Goal: Task Accomplishment & Management: Use online tool/utility

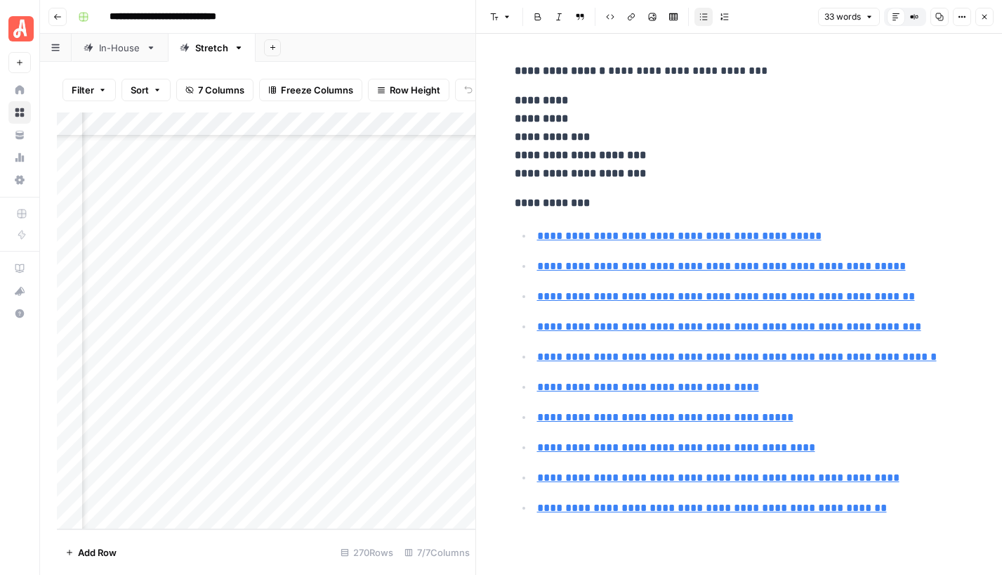
click at [985, 15] on icon "button" at bounding box center [985, 17] width 8 height 8
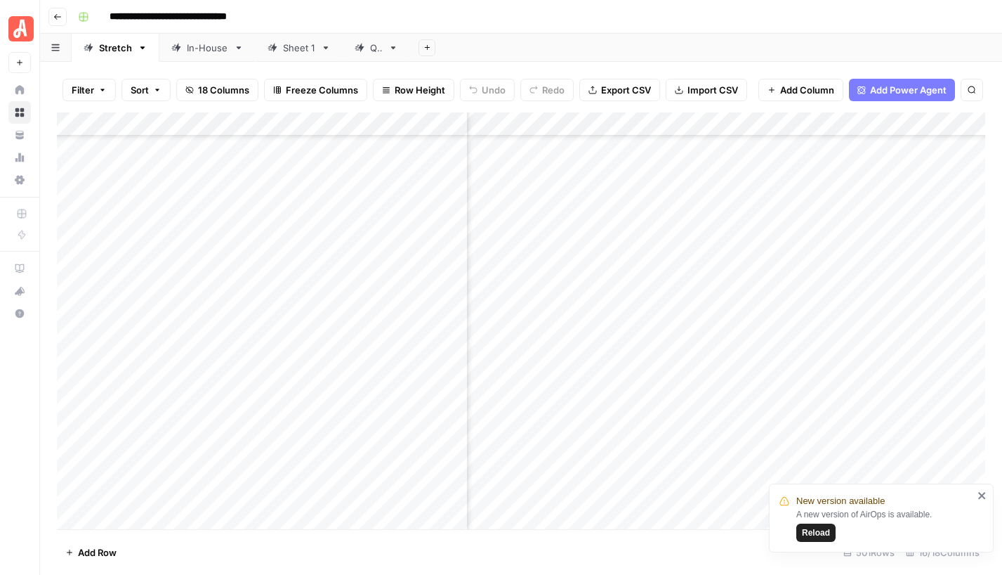
scroll to position [11594, 443]
click at [519, 450] on div "Add Column" at bounding box center [521, 320] width 929 height 417
click at [556, 268] on div "Add Column" at bounding box center [521, 320] width 929 height 417
click at [554, 289] on div "Add Column" at bounding box center [521, 320] width 929 height 417
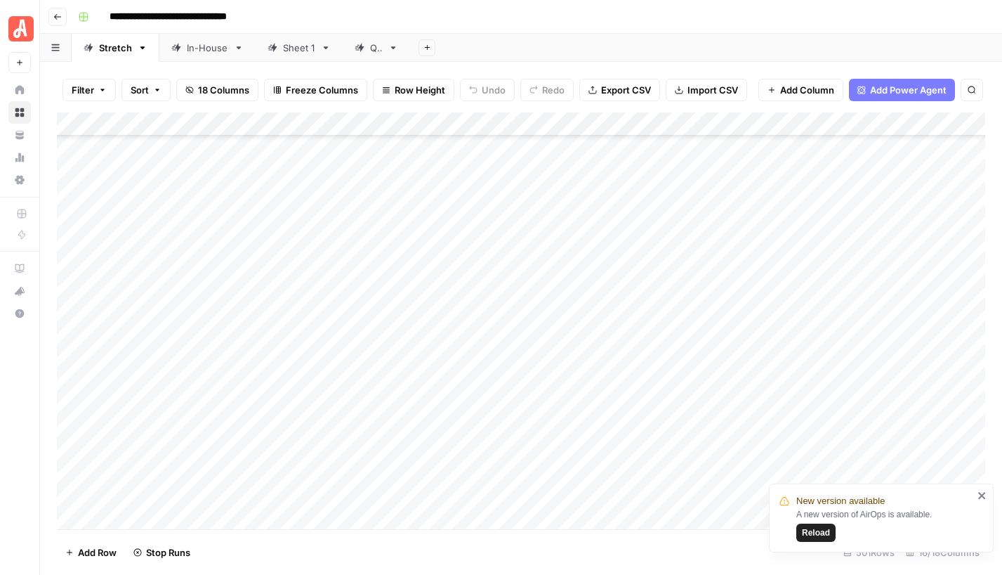
scroll to position [10831, 0]
click at [555, 277] on div "Add Column" at bounding box center [521, 320] width 929 height 417
click at [549, 297] on div "Add Column" at bounding box center [521, 320] width 929 height 417
click at [556, 325] on div "Add Column" at bounding box center [521, 320] width 929 height 417
click at [551, 349] on div "Add Column" at bounding box center [521, 320] width 929 height 417
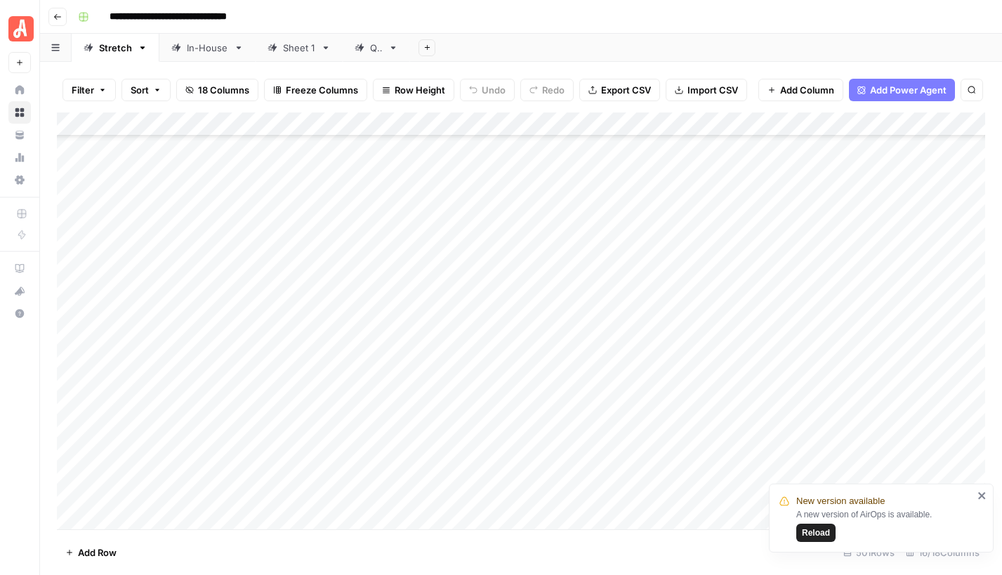
click at [551, 374] on div "Add Column" at bounding box center [521, 320] width 929 height 417
click at [550, 393] on div "Add Column" at bounding box center [521, 320] width 929 height 417
click at [624, 291] on div "Add Column" at bounding box center [521, 320] width 929 height 417
click at [621, 315] on div "Add Column" at bounding box center [521, 320] width 929 height 417
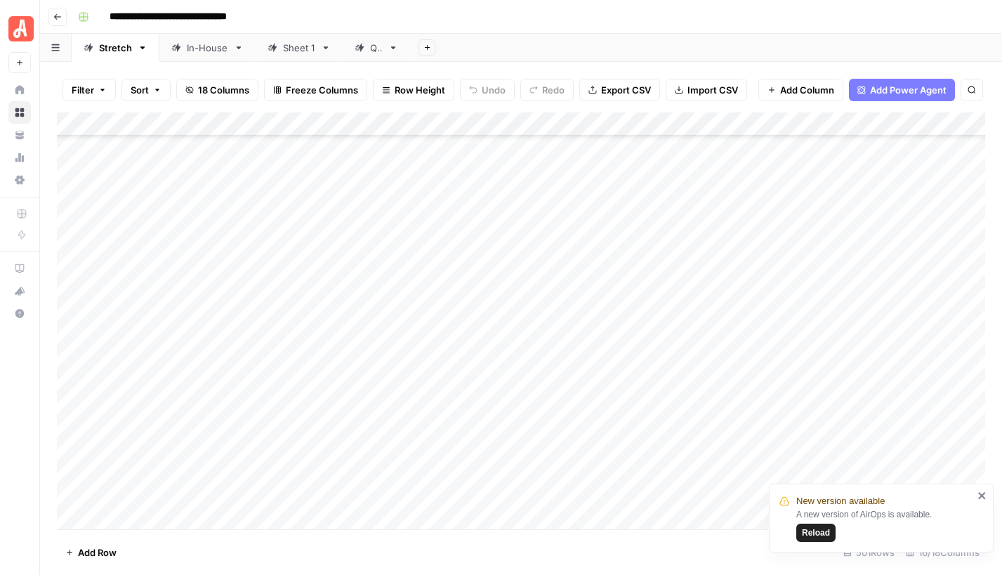
click at [516, 222] on div "Add Column" at bounding box center [521, 320] width 929 height 417
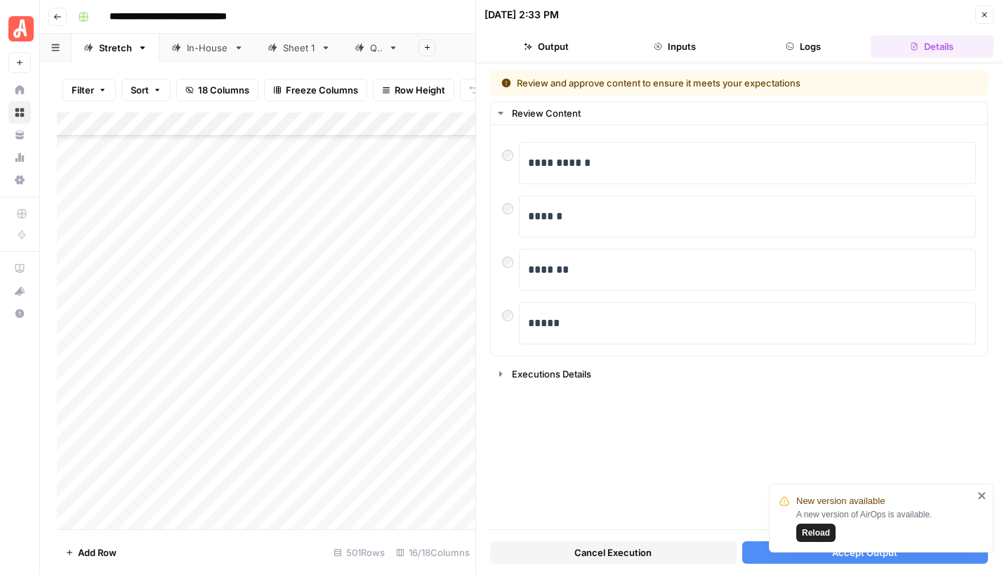
click at [826, 533] on span "Reload" at bounding box center [816, 532] width 28 height 13
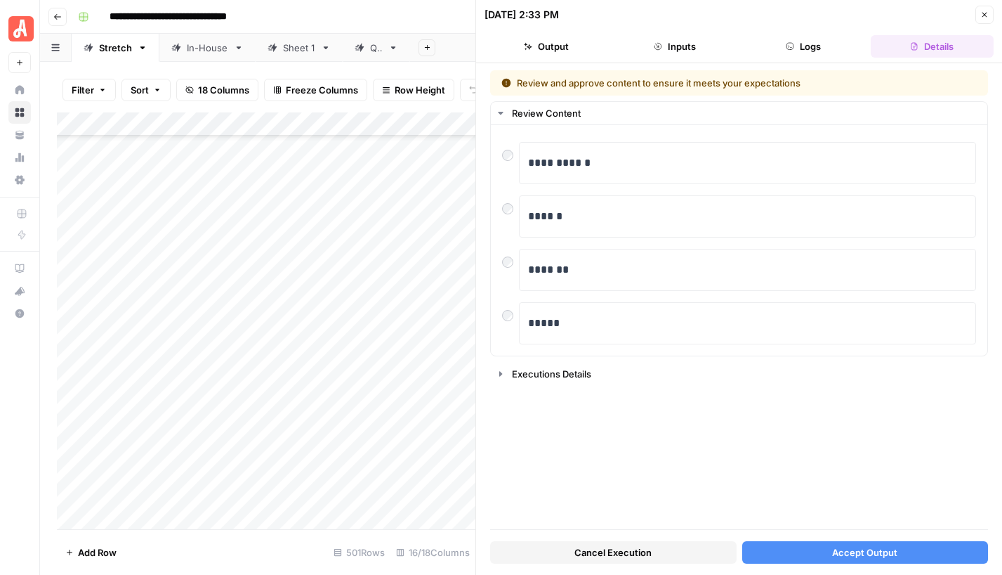
click at [846, 549] on span "Accept Output" at bounding box center [864, 552] width 65 height 14
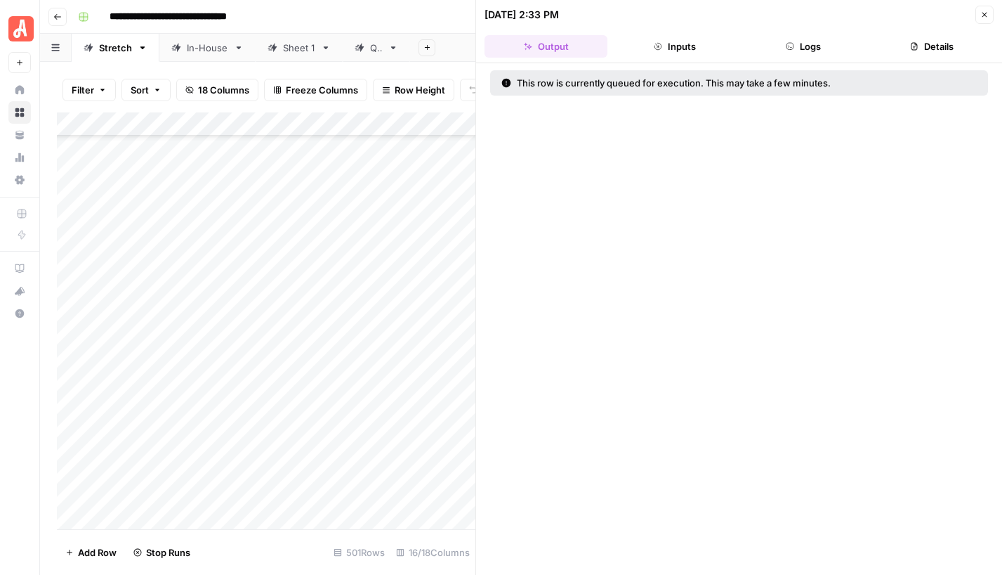
click at [985, 19] on button "Close" at bounding box center [985, 15] width 18 height 18
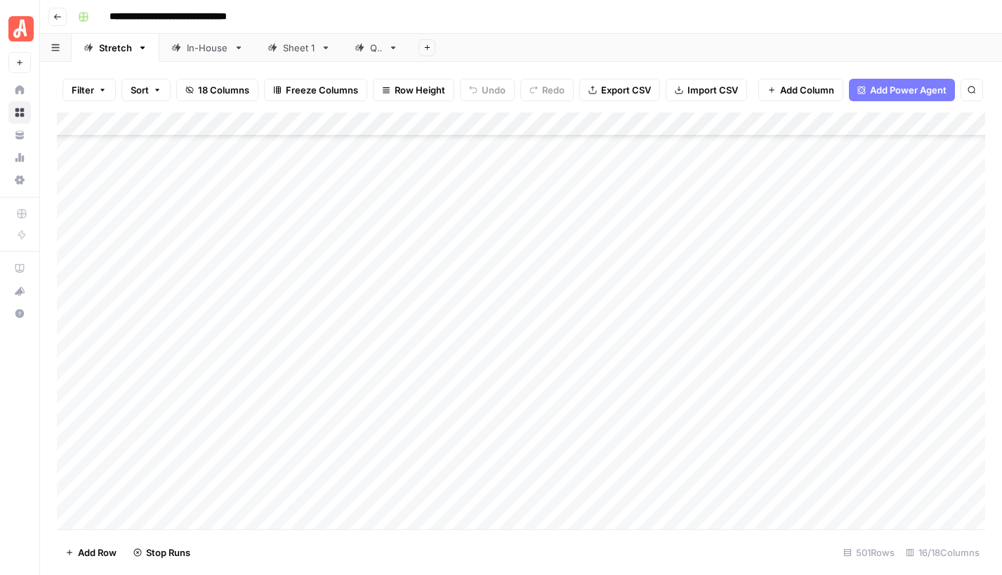
click at [532, 197] on div "Add Column" at bounding box center [521, 320] width 929 height 417
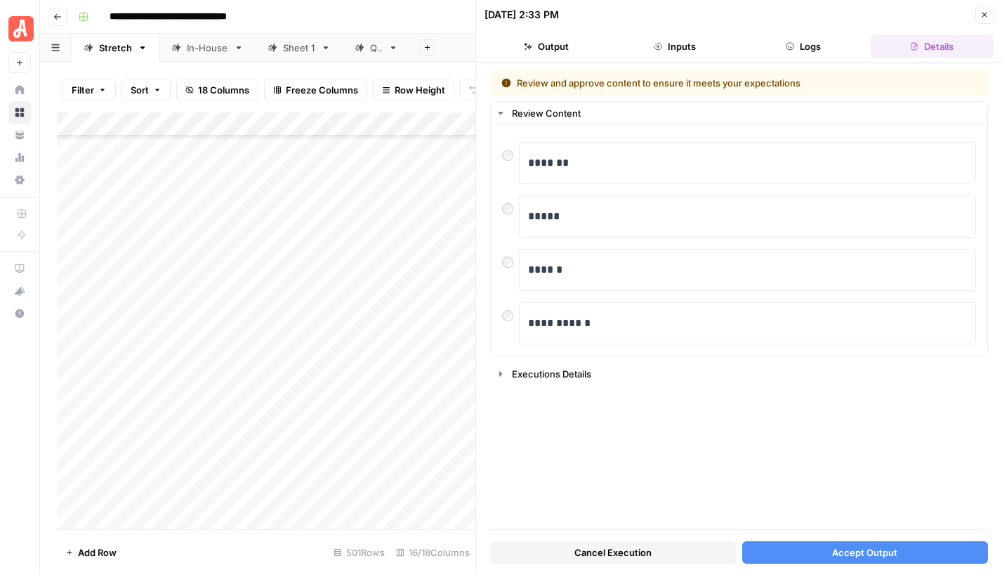
click at [846, 545] on span "Accept Output" at bounding box center [864, 552] width 65 height 14
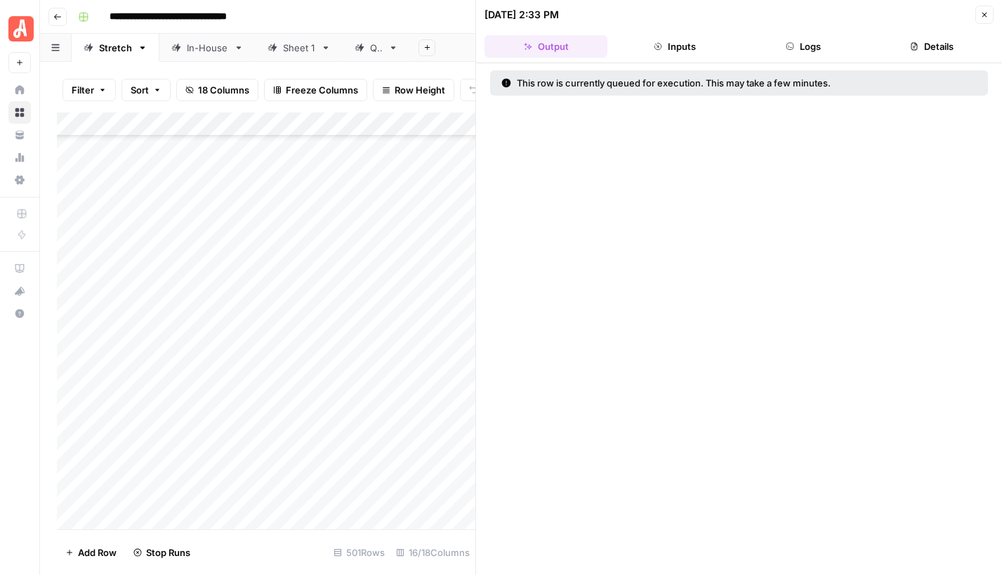
click at [984, 15] on icon "button" at bounding box center [985, 15] width 5 height 5
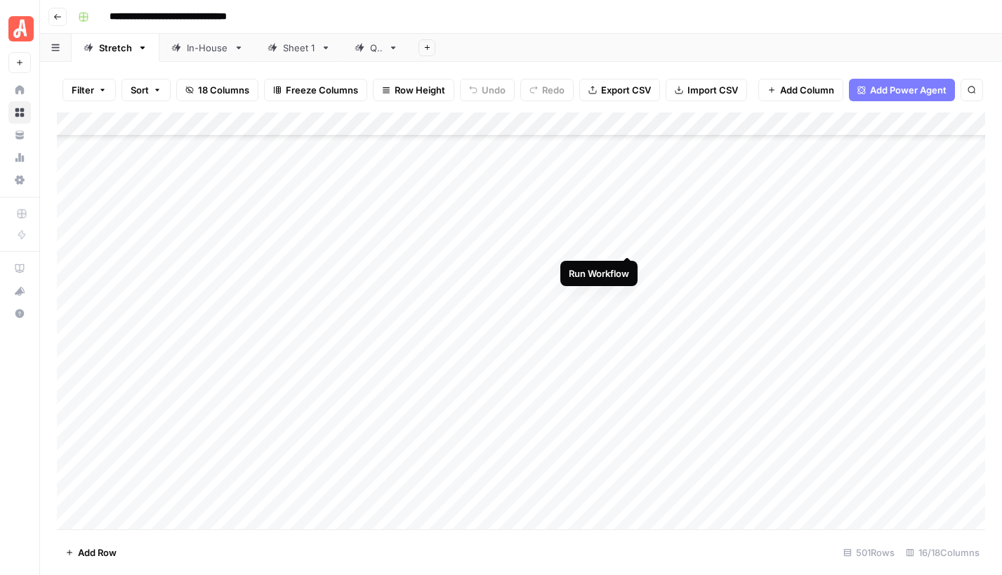
click at [629, 242] on div "Add Column" at bounding box center [521, 320] width 929 height 417
click at [627, 263] on div "Add Column" at bounding box center [521, 320] width 929 height 417
click at [553, 221] on div "Add Column" at bounding box center [521, 320] width 929 height 417
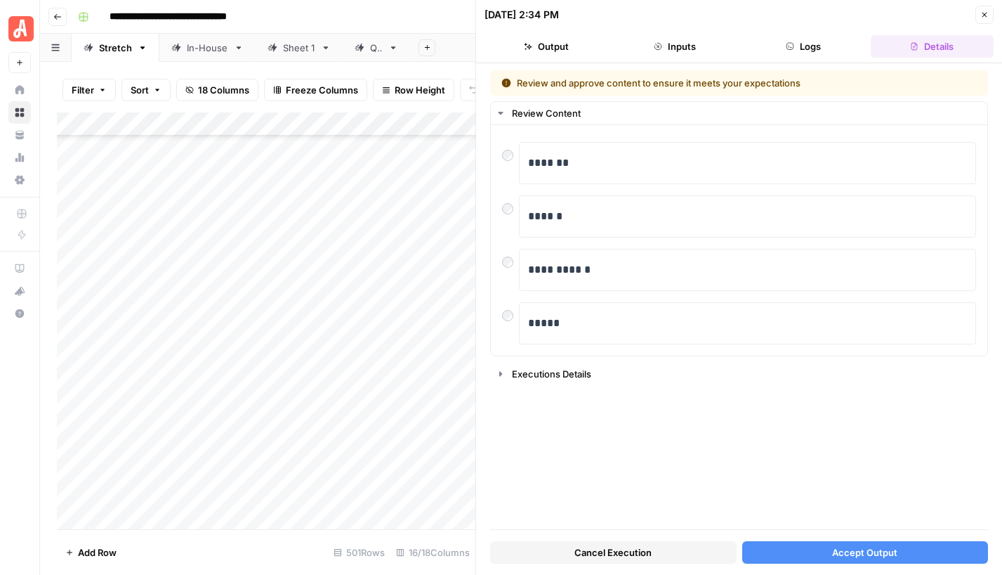
click at [985, 18] on icon "button" at bounding box center [985, 15] width 8 height 8
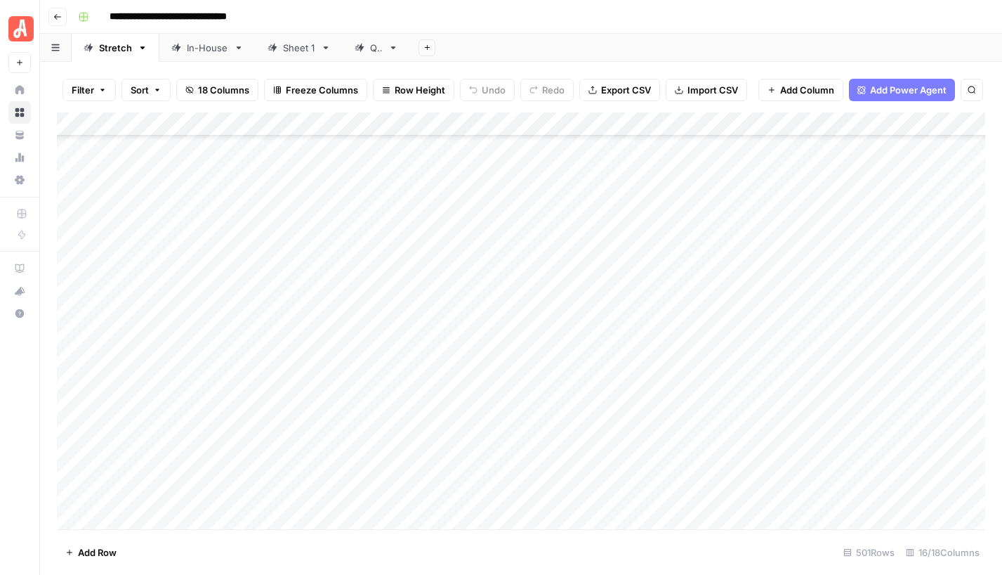
click at [543, 170] on div "Add Column" at bounding box center [521, 320] width 929 height 417
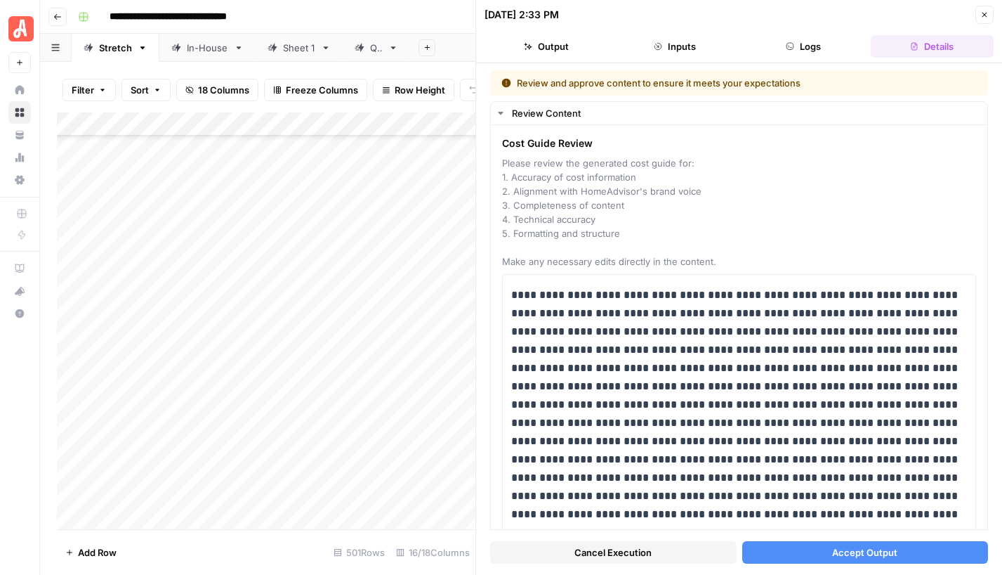
click at [858, 544] on button "Accept Output" at bounding box center [865, 552] width 247 height 22
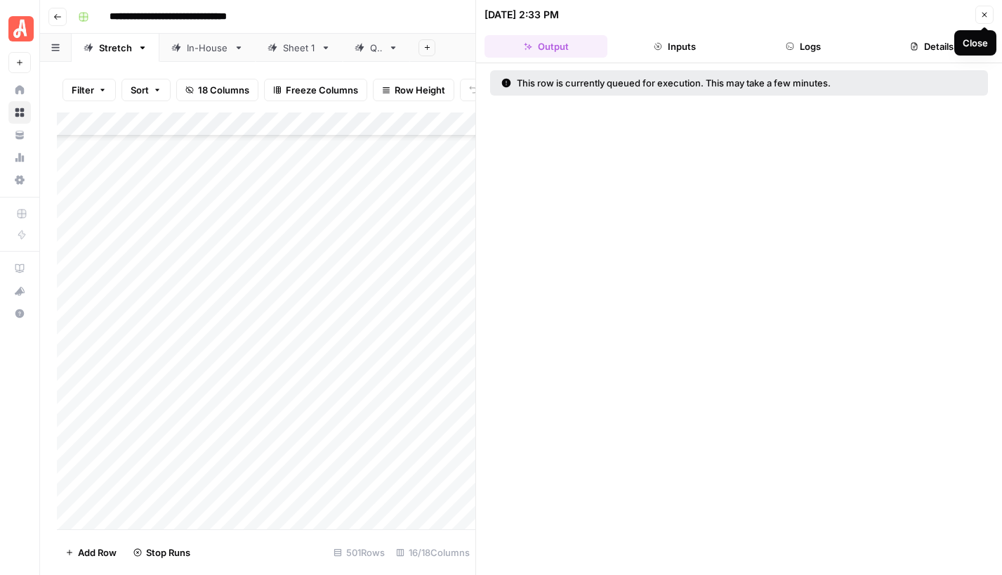
click at [979, 14] on button "Close" at bounding box center [985, 15] width 18 height 18
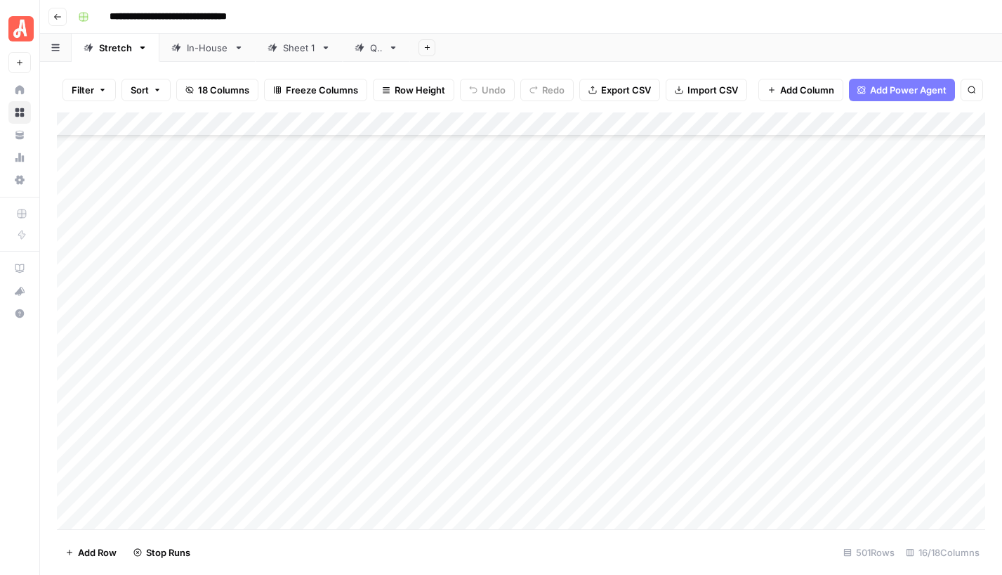
click at [515, 188] on div "Add Column" at bounding box center [521, 320] width 929 height 417
click at [514, 189] on div "Add Column" at bounding box center [521, 320] width 929 height 417
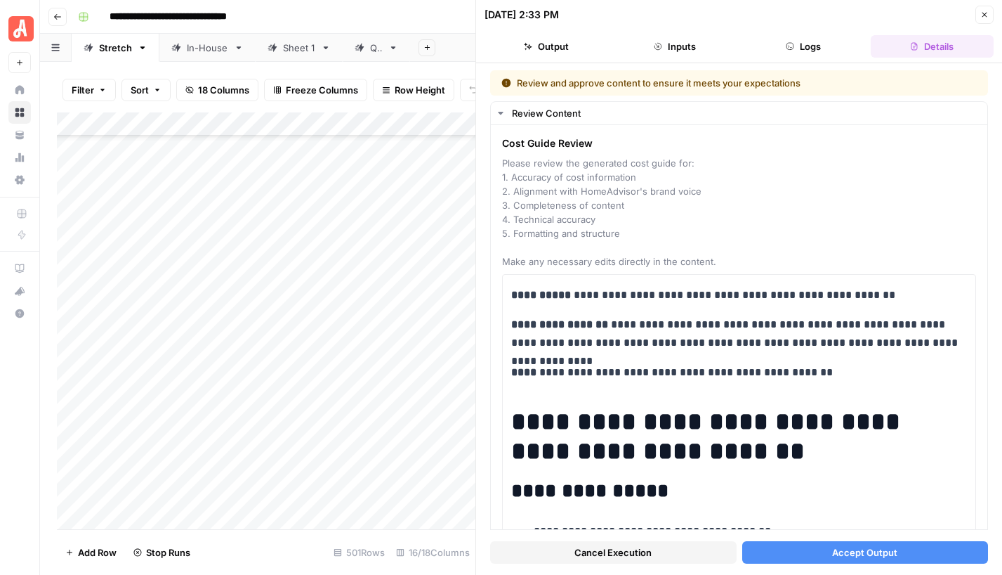
click at [865, 550] on span "Accept Output" at bounding box center [864, 552] width 65 height 14
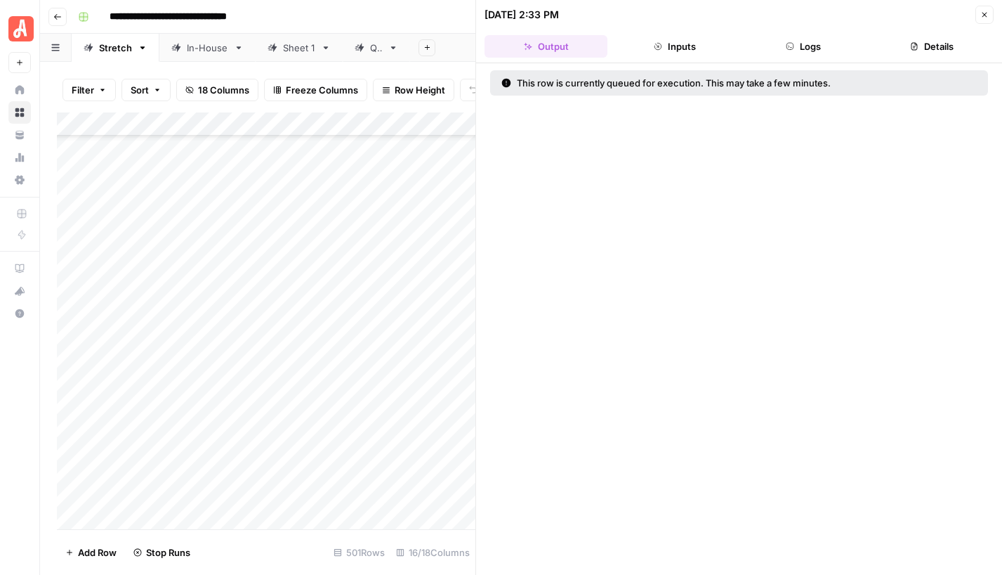
click at [986, 18] on icon "button" at bounding box center [985, 15] width 8 height 8
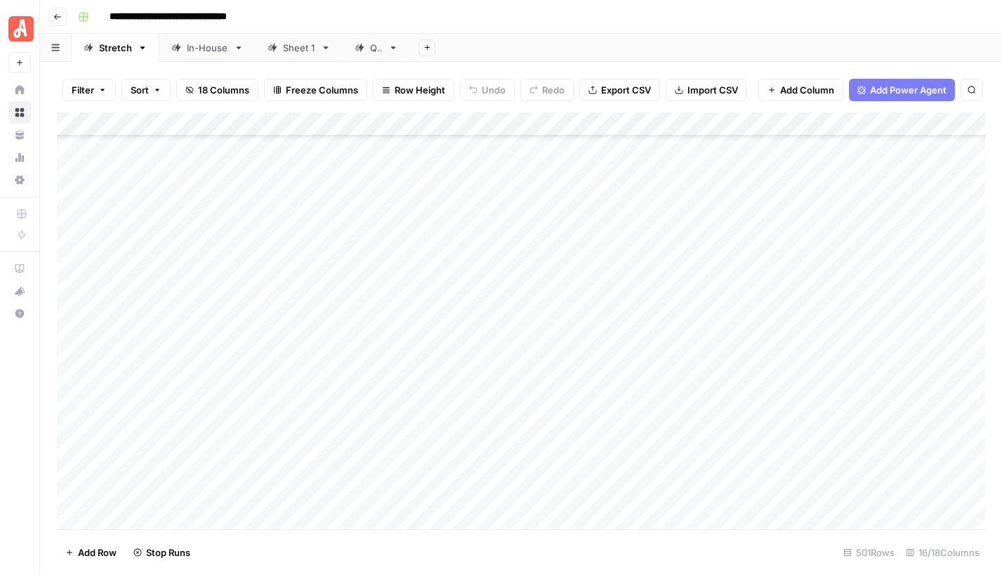
click at [551, 218] on div "Add Column" at bounding box center [521, 320] width 929 height 417
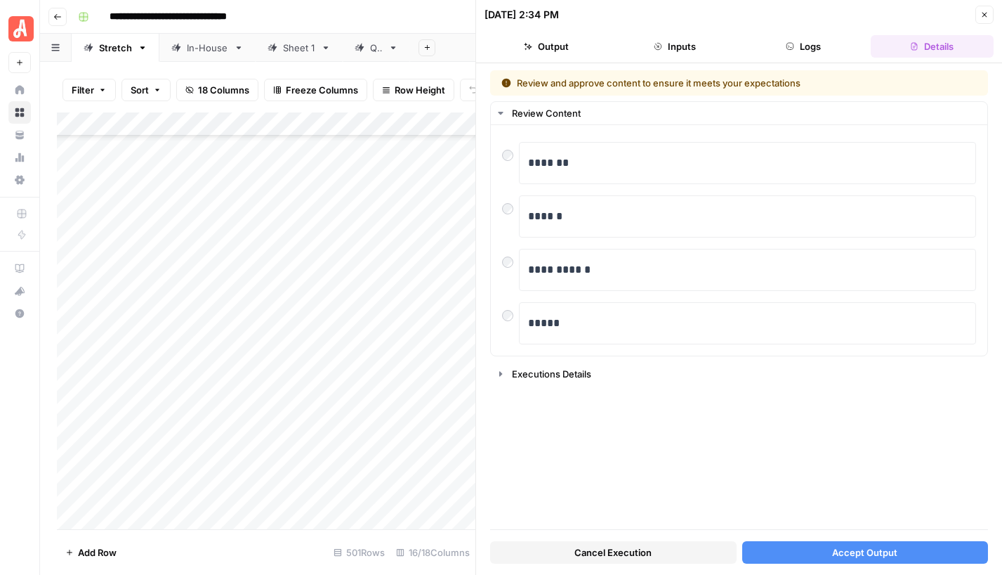
click at [593, 558] on span "Cancel Execution" at bounding box center [613, 552] width 77 height 14
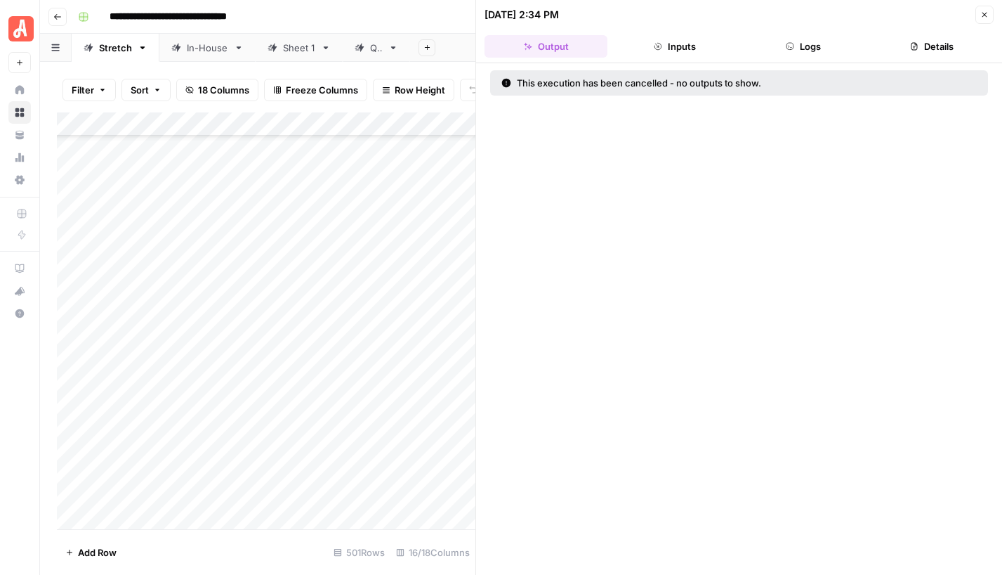
click at [984, 14] on icon "button" at bounding box center [985, 15] width 5 height 5
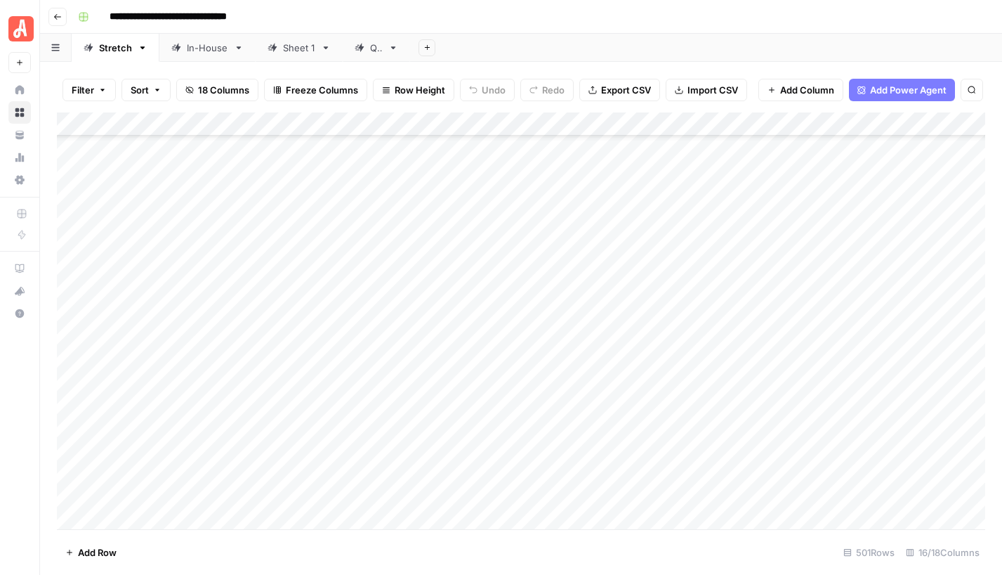
click at [542, 243] on div "Add Column" at bounding box center [521, 320] width 929 height 417
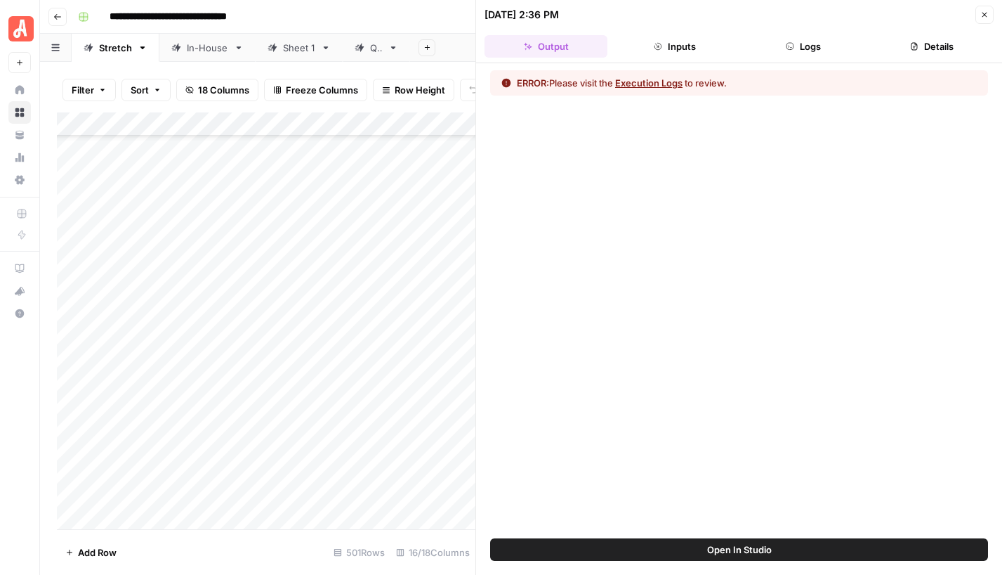
click at [659, 81] on button "Execution Logs" at bounding box center [648, 83] width 67 height 14
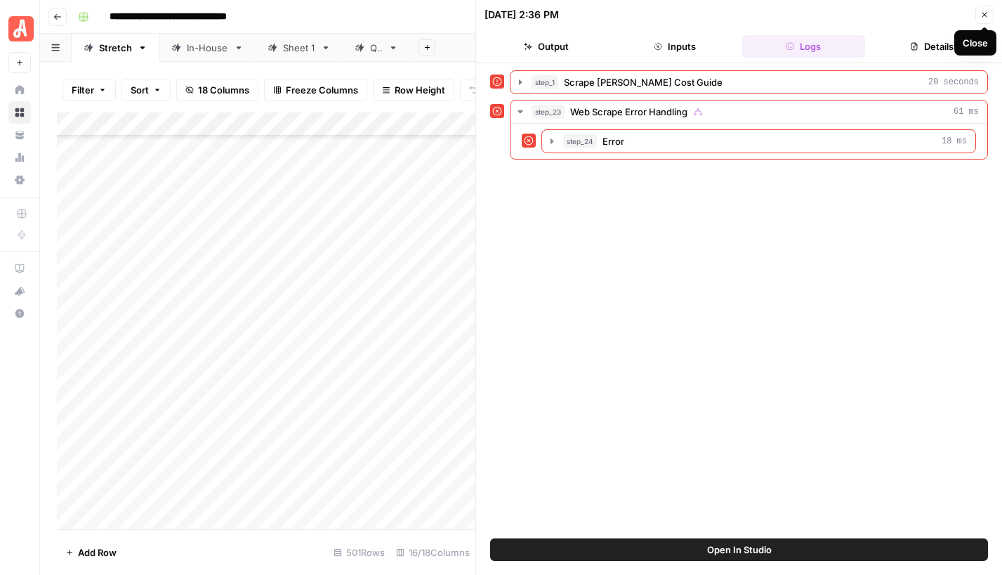
click at [980, 16] on button "Close" at bounding box center [985, 15] width 18 height 18
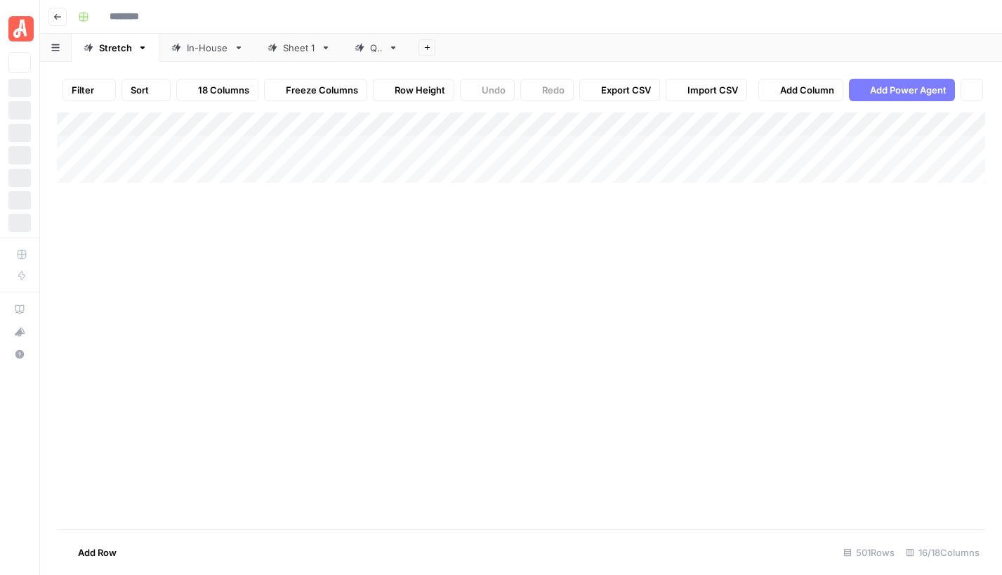
type input "**********"
click at [542, 225] on div "Add Column" at bounding box center [521, 320] width 929 height 417
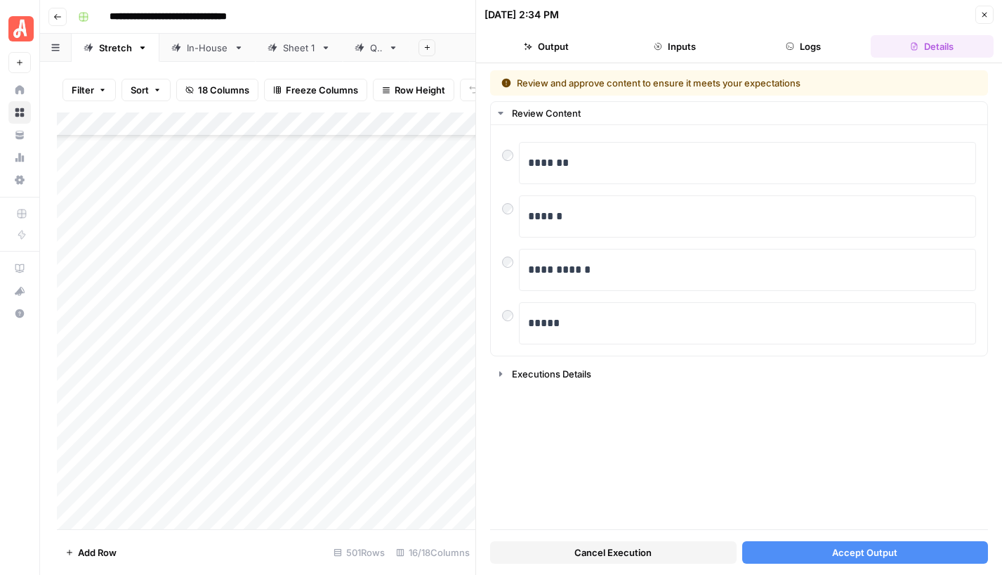
drag, startPoint x: 985, startPoint y: 13, endPoint x: 955, endPoint y: 4, distance: 31.6
click at [985, 13] on icon "button" at bounding box center [985, 15] width 8 height 8
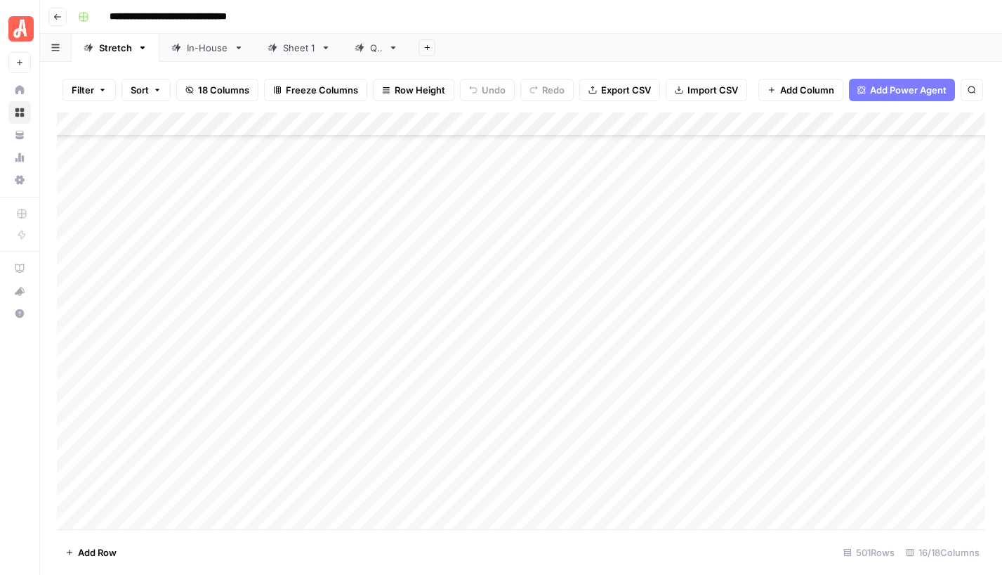
click at [539, 218] on div "Add Column" at bounding box center [521, 320] width 929 height 417
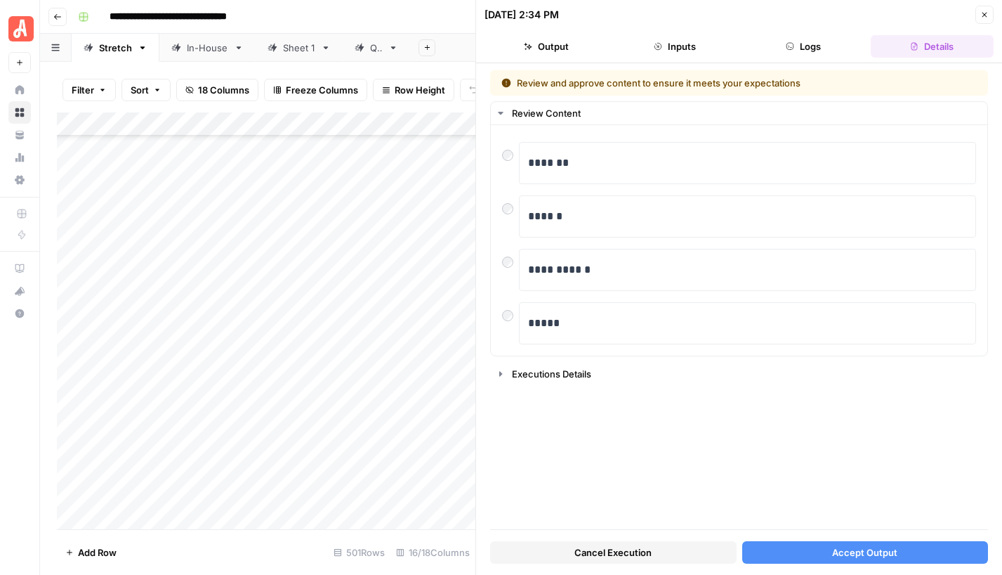
click at [992, 20] on button "Close" at bounding box center [985, 15] width 18 height 18
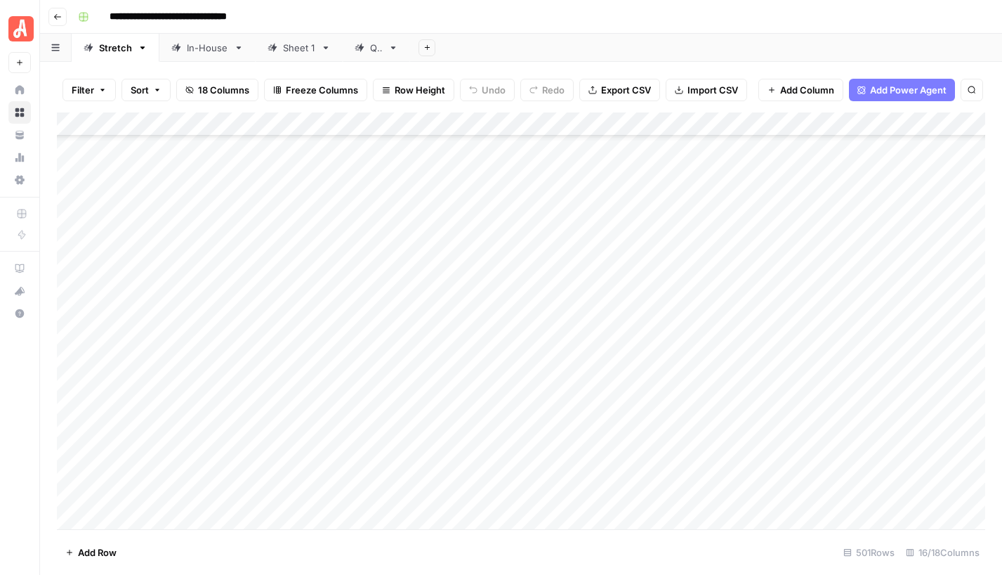
scroll to position [10884, 0]
click at [627, 218] on div "Add Column" at bounding box center [521, 320] width 929 height 417
click at [625, 240] on div "Add Column" at bounding box center [521, 320] width 929 height 417
click at [629, 263] on div "Add Column" at bounding box center [521, 320] width 929 height 417
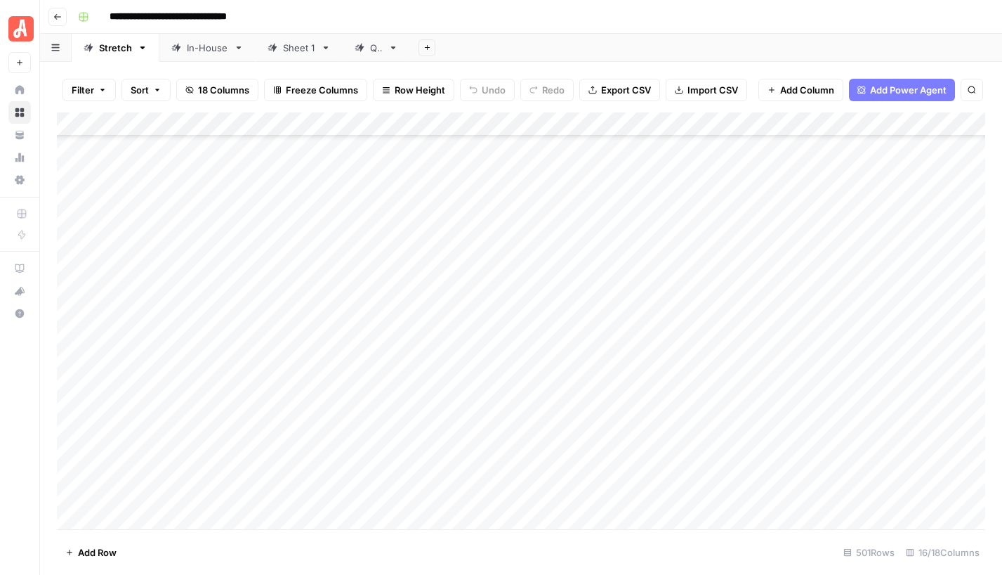
scroll to position [11587, 0]
click at [553, 424] on div "Add Column" at bounding box center [521, 320] width 929 height 417
click at [551, 254] on div "Add Column" at bounding box center [521, 320] width 929 height 417
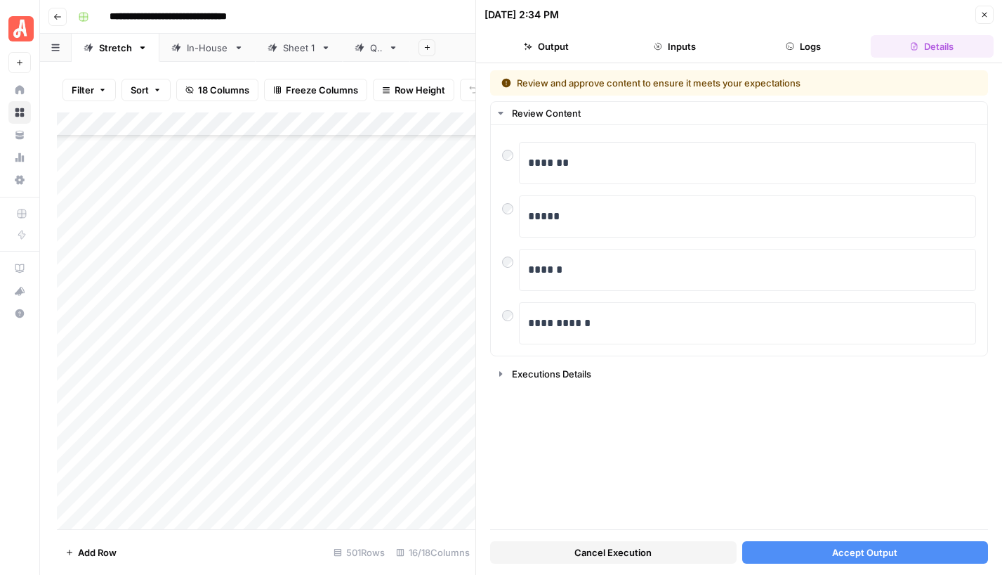
click at [834, 547] on span "Accept Output" at bounding box center [864, 552] width 65 height 14
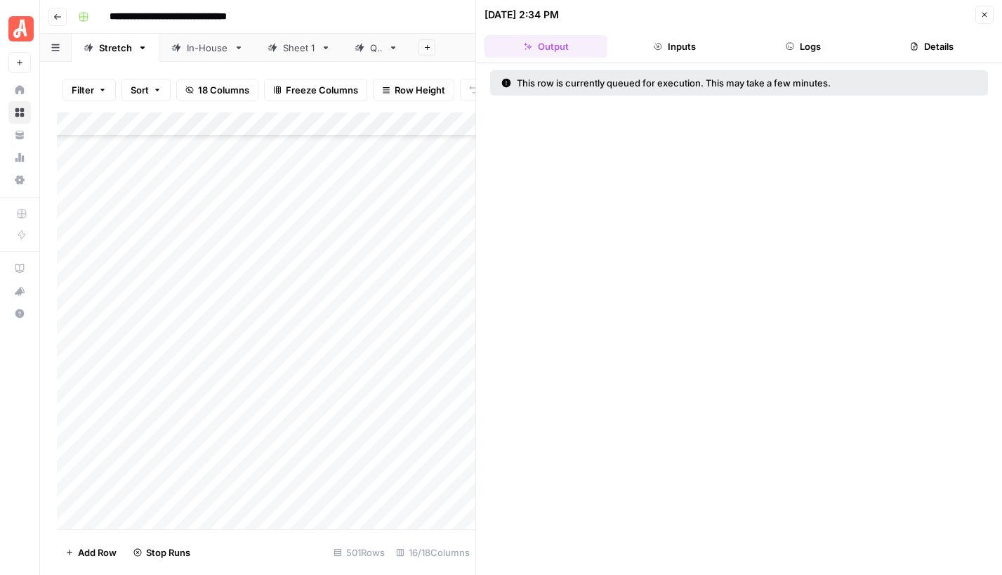
click at [981, 18] on icon "button" at bounding box center [985, 15] width 8 height 8
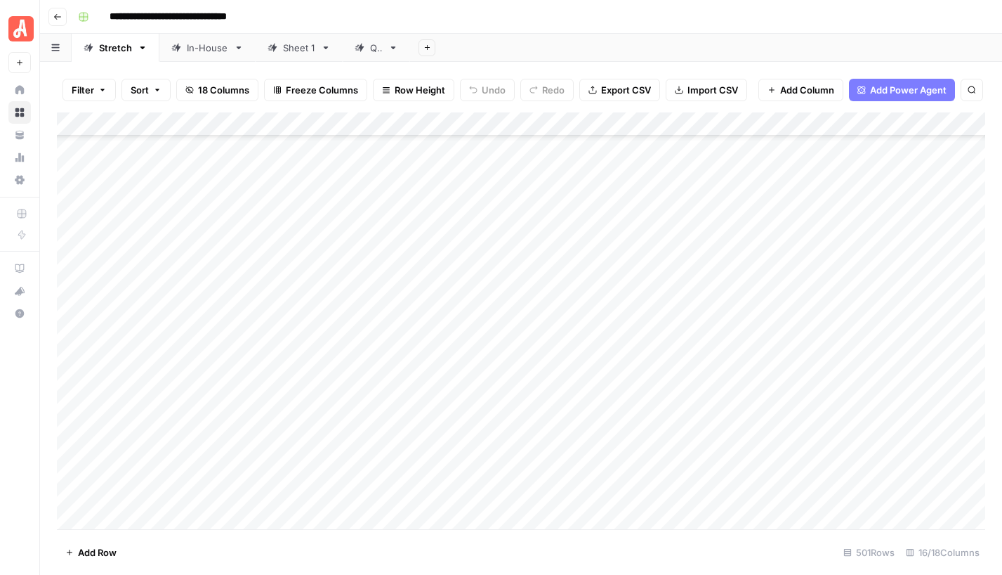
scroll to position [11594, 0]
click at [567, 421] on div "Add Column" at bounding box center [521, 320] width 929 height 417
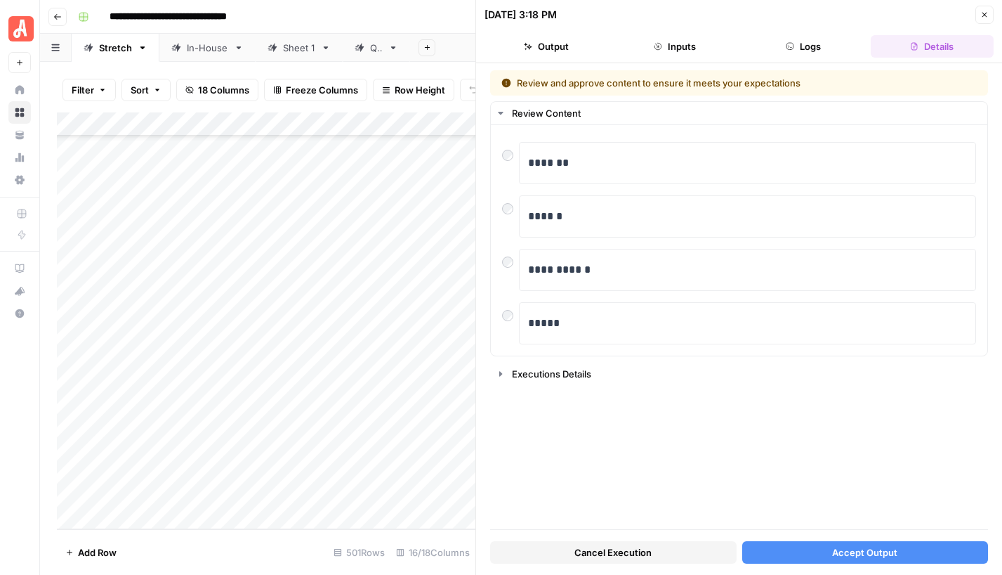
click at [863, 548] on span "Accept Output" at bounding box center [864, 552] width 65 height 14
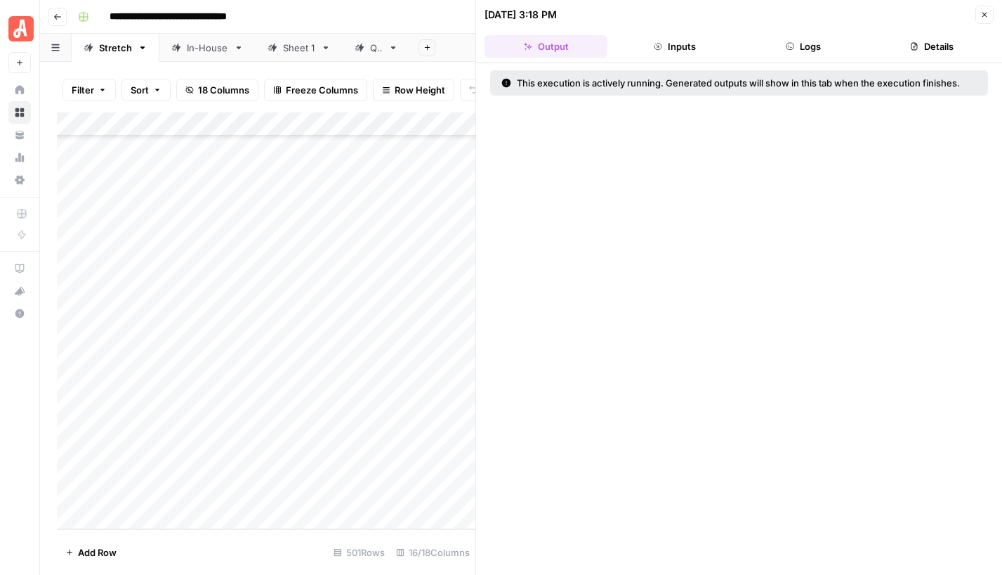
drag, startPoint x: 988, startPoint y: 12, endPoint x: 956, endPoint y: 82, distance: 77.0
click at [988, 12] on icon "button" at bounding box center [985, 15] width 8 height 8
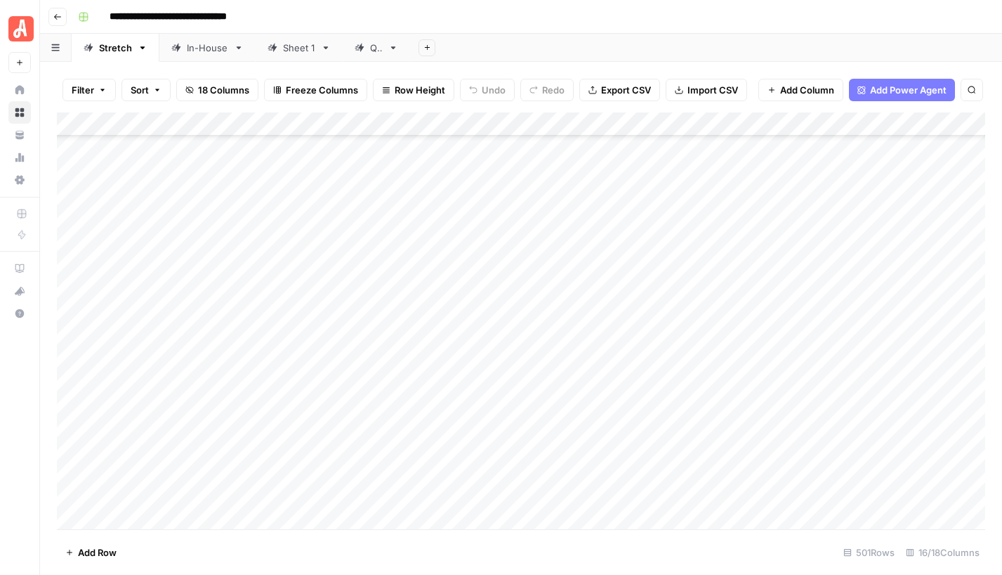
scroll to position [11594, 1]
